Goal: Task Accomplishment & Management: Manage account settings

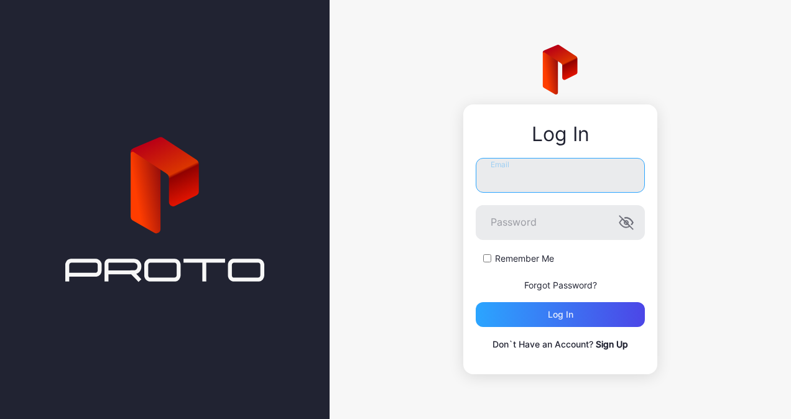
click at [518, 183] on input "Email" at bounding box center [560, 175] width 169 height 35
type input "*"
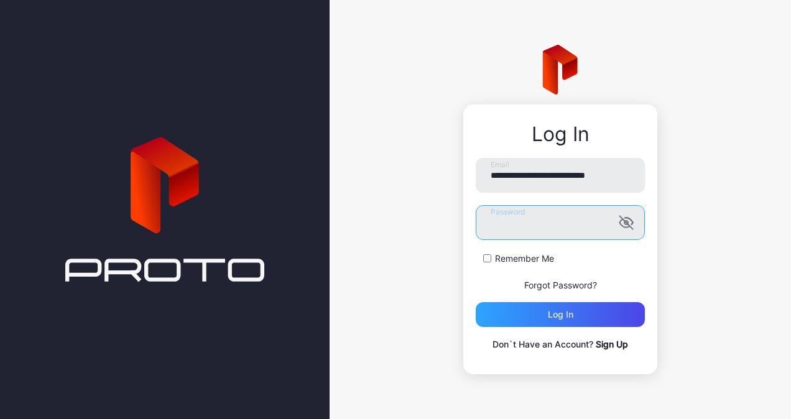
click at [476, 302] on button "Log in" at bounding box center [560, 314] width 169 height 25
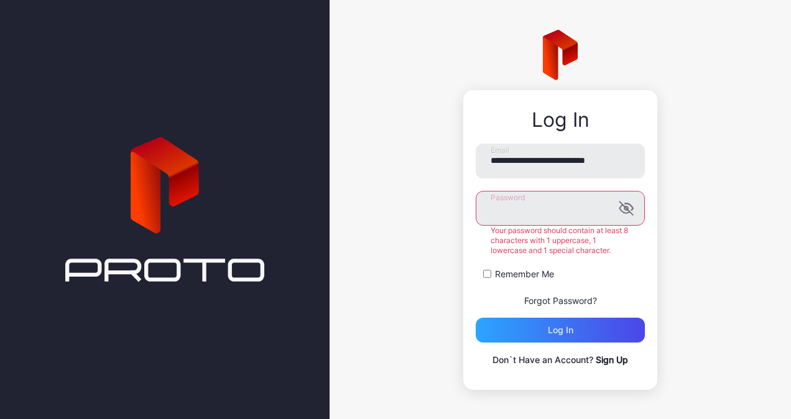
click at [476, 318] on button "Log in" at bounding box center [560, 330] width 169 height 25
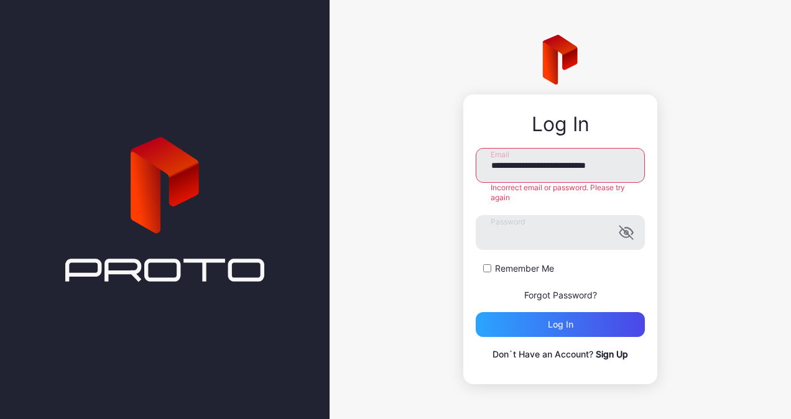
click at [543, 165] on input "**********" at bounding box center [560, 165] width 169 height 35
type input "**********"
click at [476, 312] on button "Log in" at bounding box center [560, 324] width 169 height 25
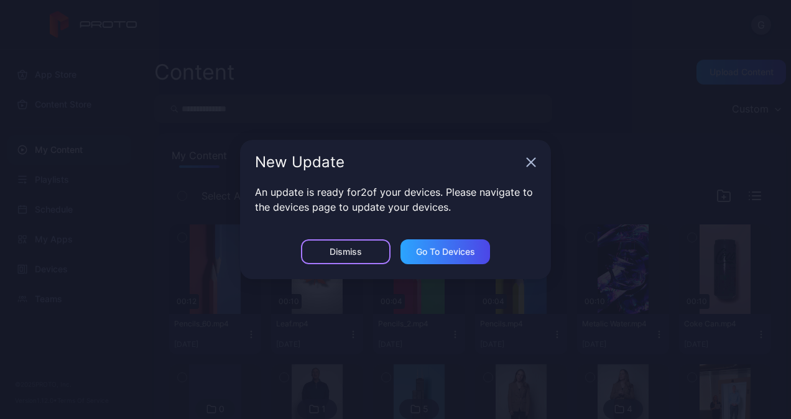
click at [371, 253] on div "Dismiss" at bounding box center [346, 252] width 90 height 25
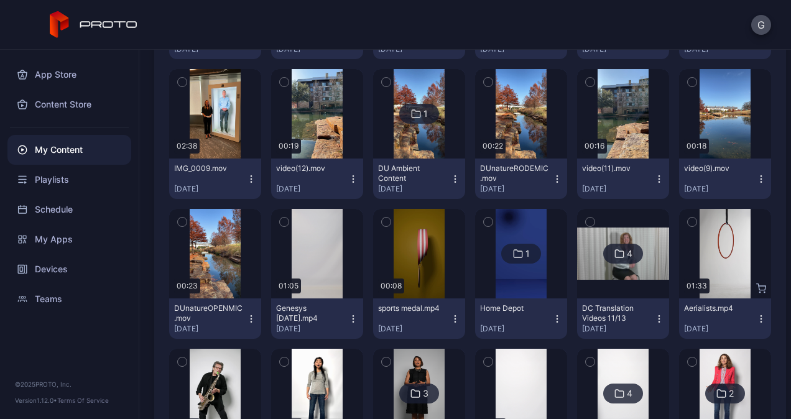
scroll to position [437, 0]
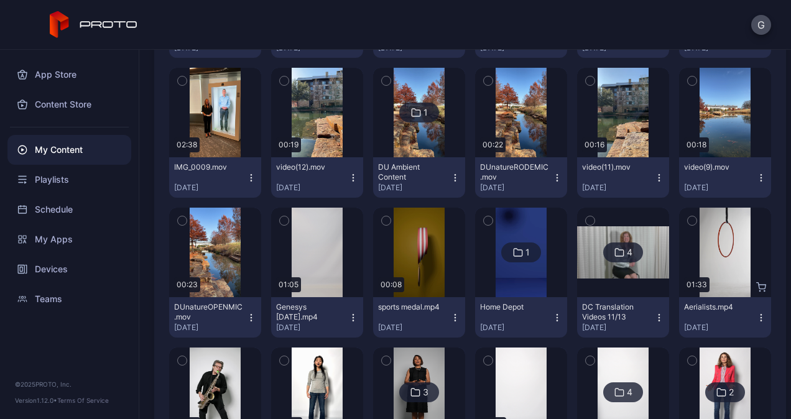
click at [49, 261] on div "Devices" at bounding box center [69, 269] width 124 height 30
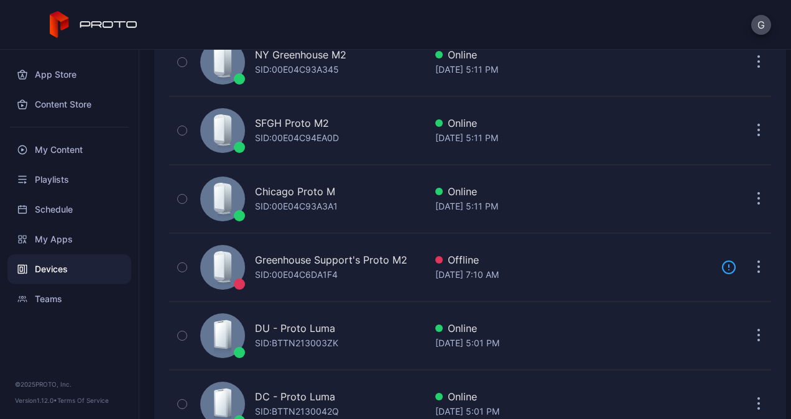
scroll to position [250, 0]
click at [351, 335] on div "DU - Proto [PERSON_NAME]: BTTN213003ZK" at bounding box center [310, 335] width 230 height 62
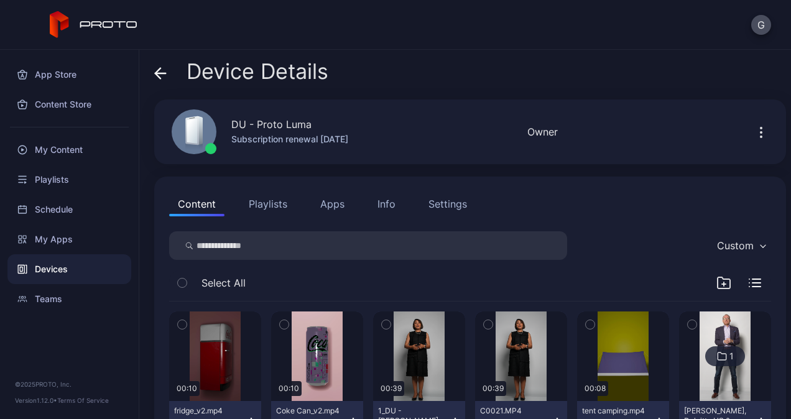
click at [334, 200] on button "Apps" at bounding box center [333, 204] width 42 height 25
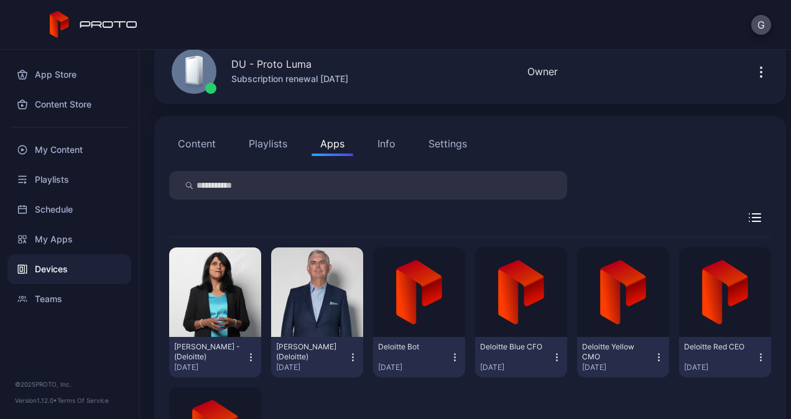
scroll to position [64, 0]
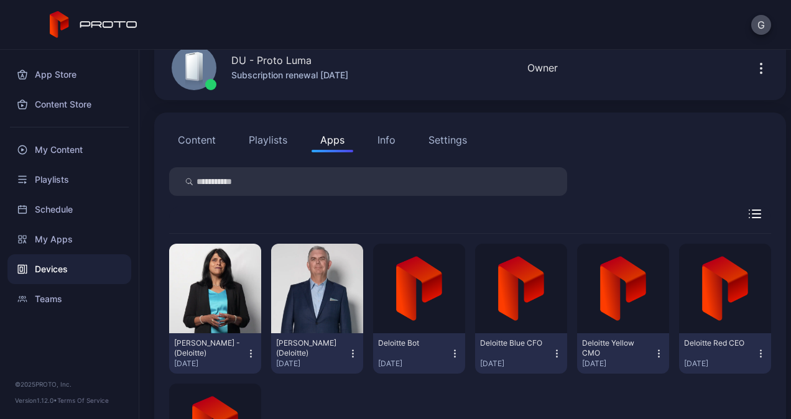
click at [348, 355] on icon "button" at bounding box center [353, 354] width 11 height 12
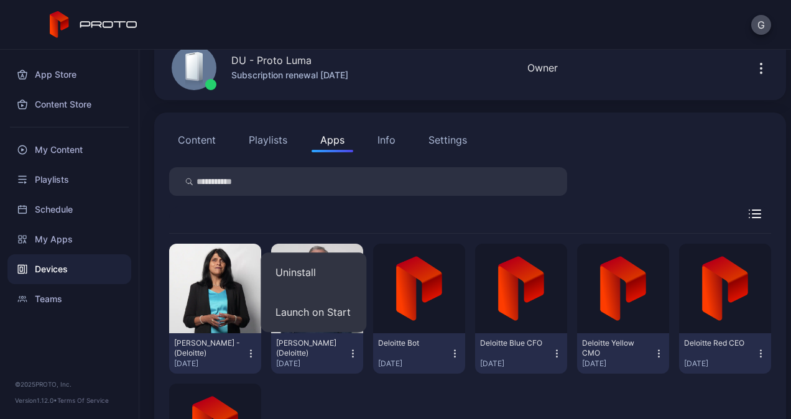
click at [314, 276] on button "Uninstall" at bounding box center [314, 273] width 106 height 40
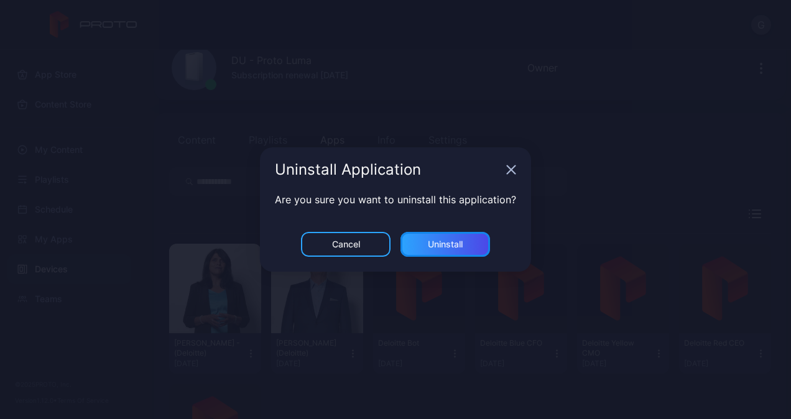
click at [447, 248] on div "Uninstall" at bounding box center [445, 245] width 35 height 10
